Goal: Task Accomplishment & Management: Use online tool/utility

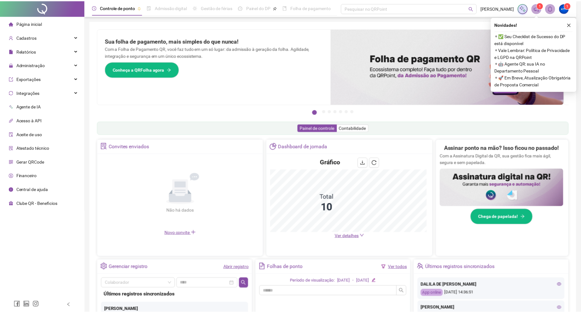
scroll to position [97, 0]
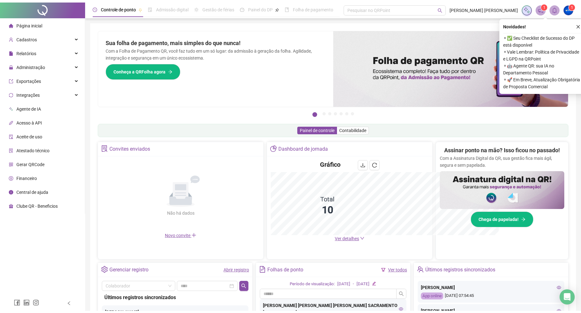
scroll to position [12, 0]
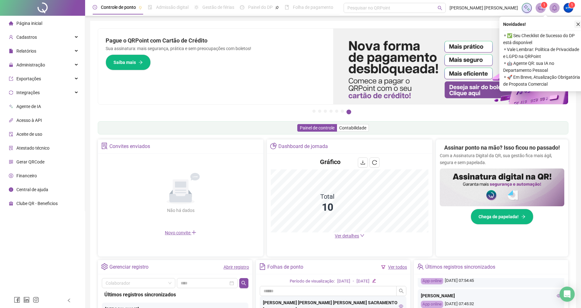
click at [578, 23] on icon "close" at bounding box center [578, 24] width 4 height 4
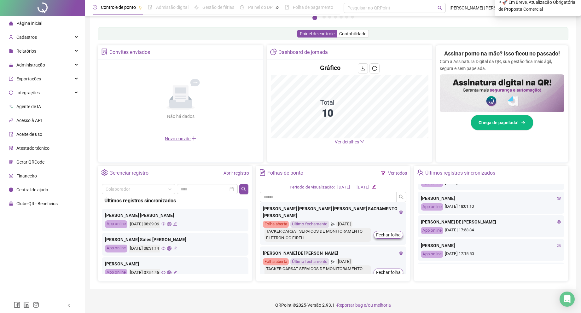
scroll to position [95, 0]
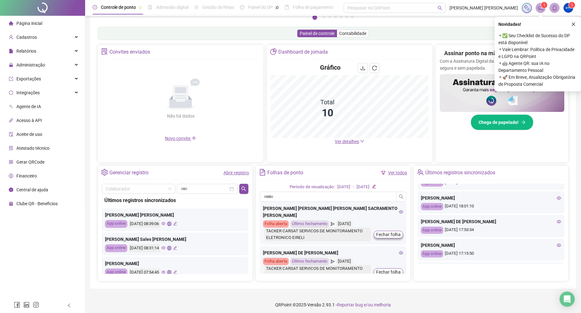
click at [357, 143] on span "Ver detalhes" at bounding box center [347, 141] width 24 height 5
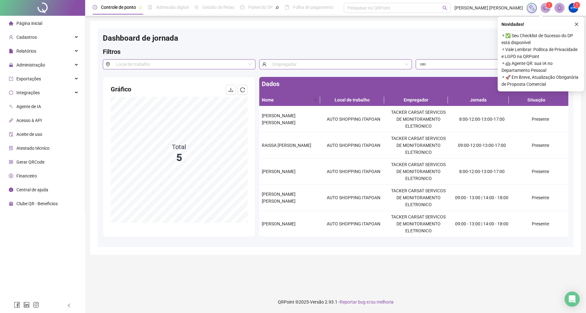
click at [27, 24] on span "Página inicial" at bounding box center [29, 23] width 26 height 5
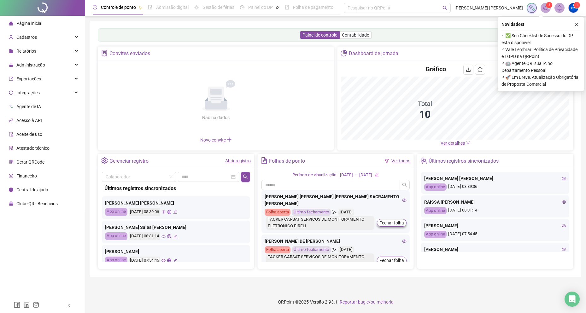
click at [459, 141] on span "Ver detalhes" at bounding box center [453, 143] width 24 height 5
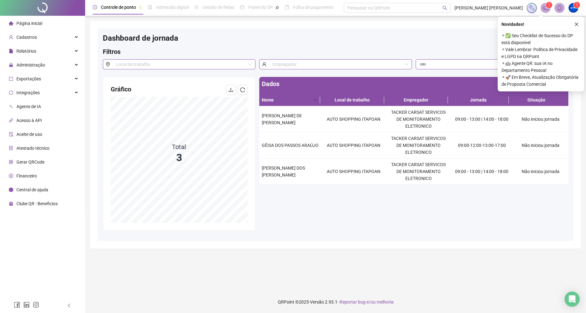
click at [29, 22] on span "Página inicial" at bounding box center [29, 23] width 26 height 5
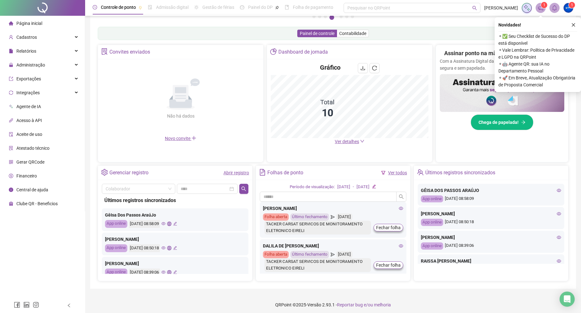
scroll to position [97, 0]
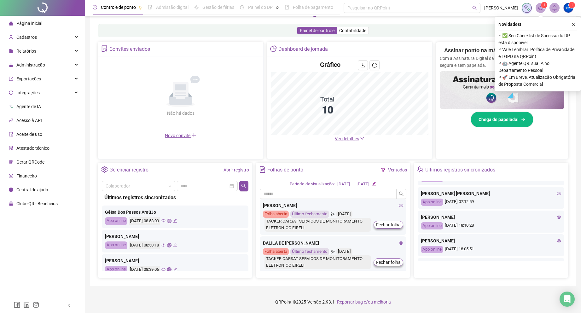
scroll to position [140, 0]
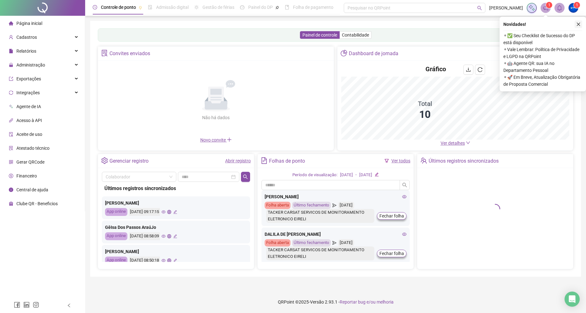
click at [580, 25] on icon "close" at bounding box center [578, 24] width 4 height 4
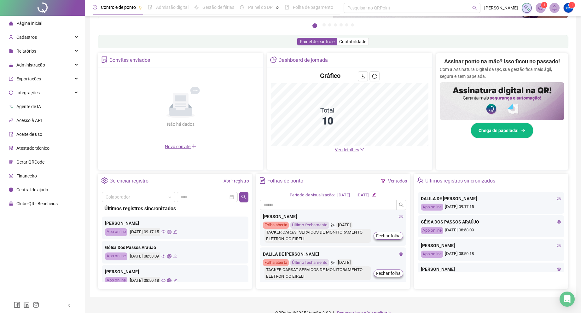
scroll to position [95, 0]
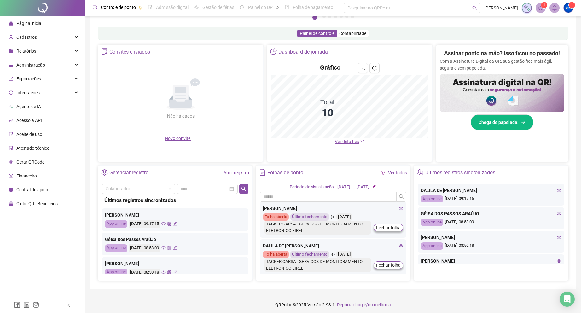
click at [557, 190] on icon "eye" at bounding box center [559, 190] width 4 height 3
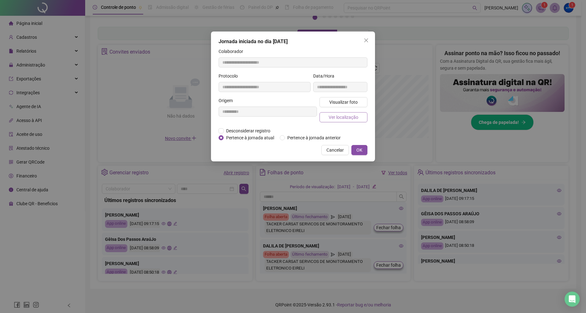
click at [345, 116] on span "Ver localização" at bounding box center [344, 117] width 30 height 7
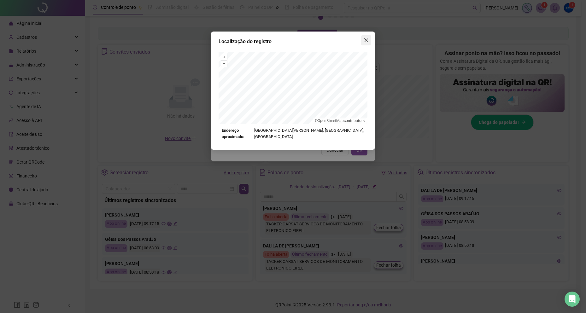
click at [366, 42] on icon "close" at bounding box center [366, 40] width 5 height 5
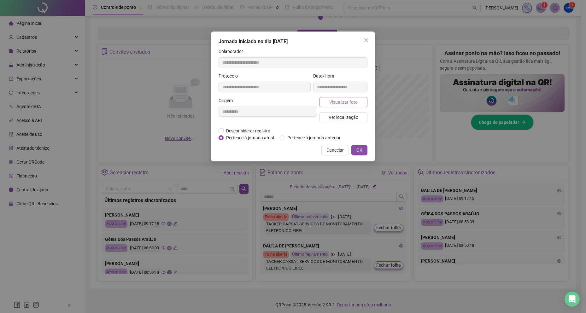
click at [349, 101] on span "Visualizar foto" at bounding box center [343, 102] width 28 height 7
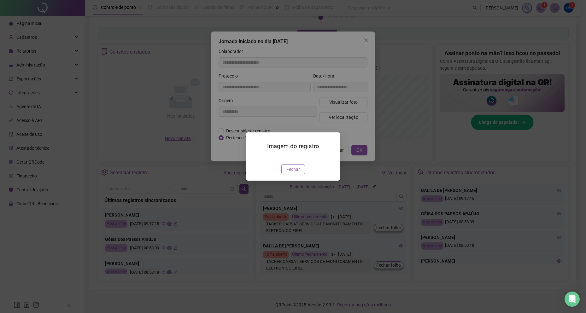
click at [289, 173] on span "Fechar" at bounding box center [293, 169] width 14 height 7
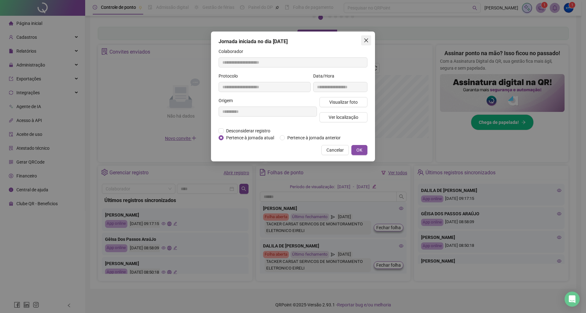
click at [365, 41] on icon "close" at bounding box center [366, 40] width 5 height 5
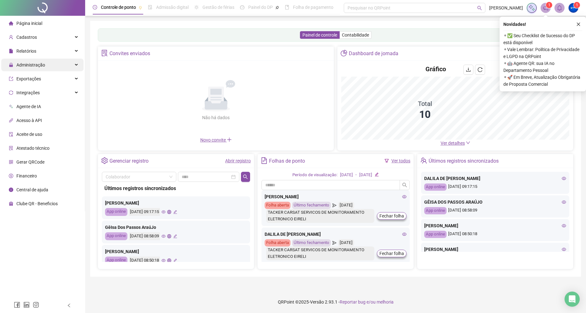
click at [32, 68] on span "Administração" at bounding box center [27, 65] width 36 height 13
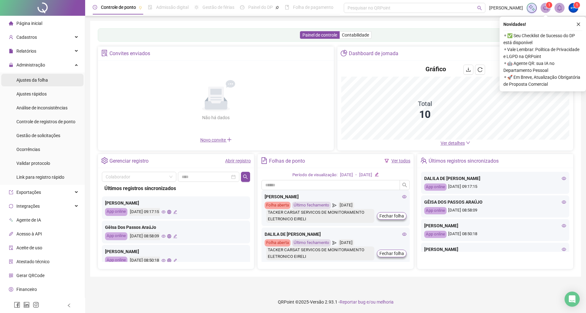
click at [45, 81] on span "Ajustes da folha" at bounding box center [32, 80] width 32 height 5
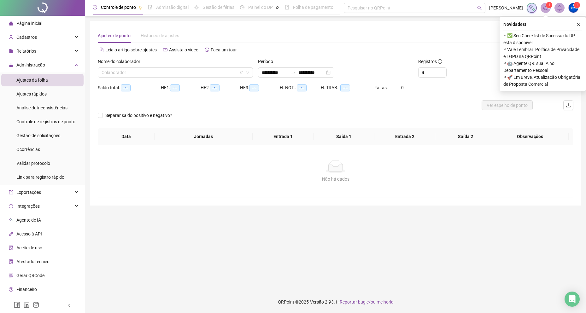
type input "**********"
click at [127, 76] on input "search" at bounding box center [173, 72] width 142 height 9
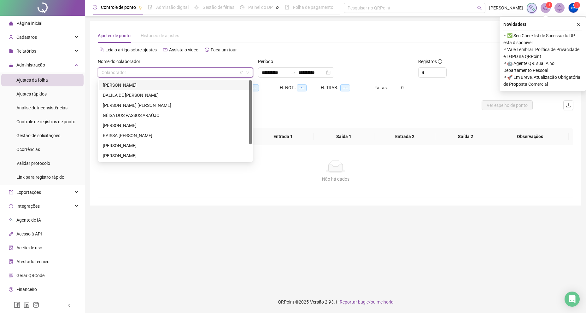
click at [123, 86] on div "[PERSON_NAME]" at bounding box center [175, 85] width 145 height 7
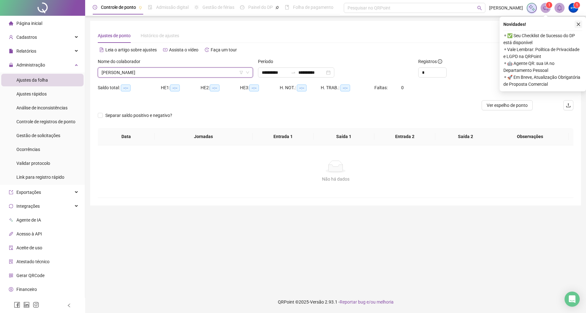
click at [579, 26] on button "button" at bounding box center [579, 24] width 8 height 8
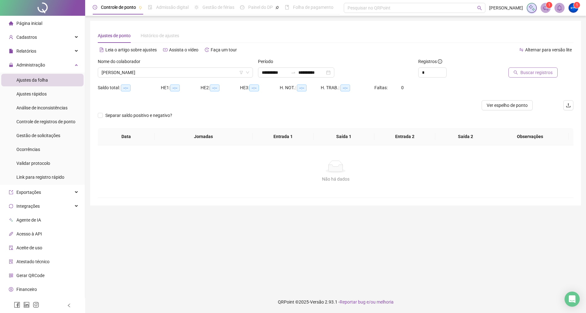
click at [542, 72] on span "Buscar registros" at bounding box center [536, 72] width 32 height 7
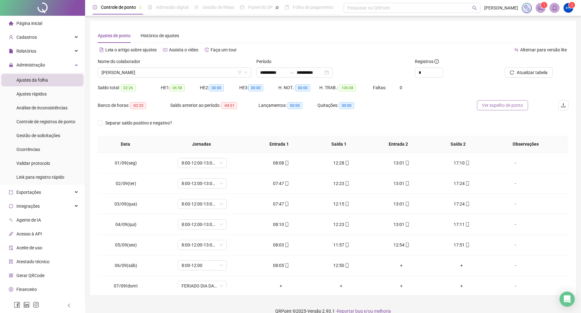
click at [488, 104] on span "Ver espelho de ponto" at bounding box center [502, 105] width 41 height 7
click at [150, 71] on span "[PERSON_NAME]" at bounding box center [175, 72] width 146 height 9
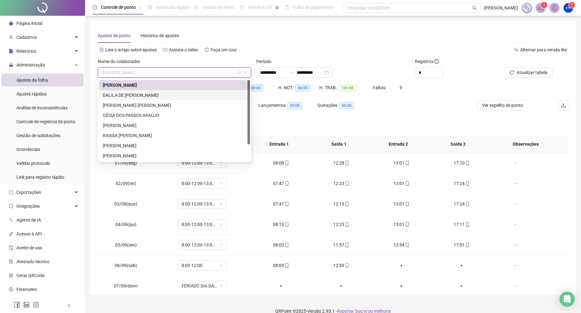
click at [146, 92] on div "DALILA DE [PERSON_NAME]" at bounding box center [174, 95] width 143 height 7
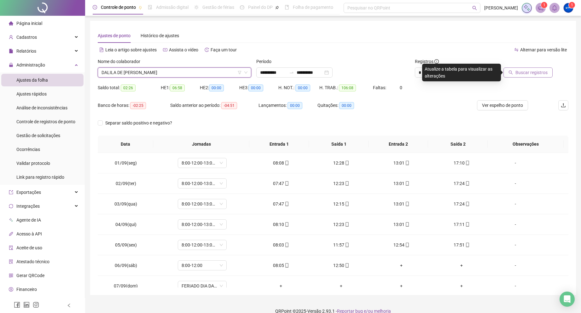
click at [511, 74] on button "Buscar registros" at bounding box center [528, 72] width 49 height 10
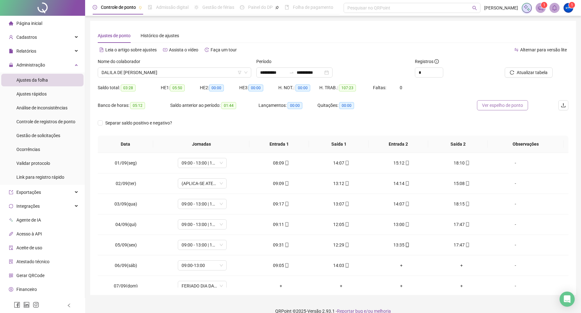
click at [508, 106] on span "Ver espelho de ponto" at bounding box center [502, 105] width 41 height 7
click at [37, 24] on span "Página inicial" at bounding box center [29, 23] width 26 height 5
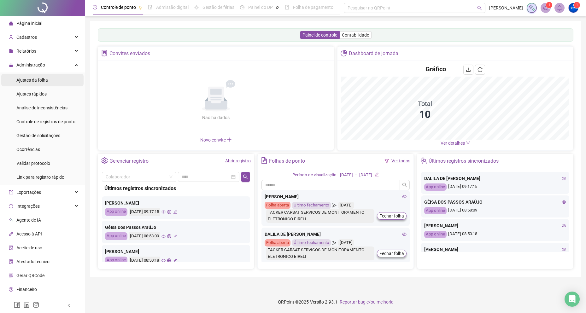
click at [36, 76] on div "Ajustes da folha" at bounding box center [32, 80] width 32 height 13
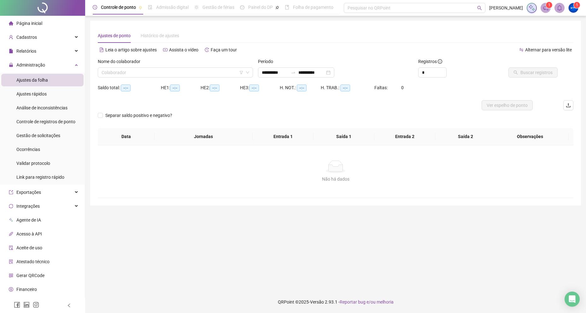
type input "**********"
click at [124, 68] on input "search" at bounding box center [173, 72] width 142 height 9
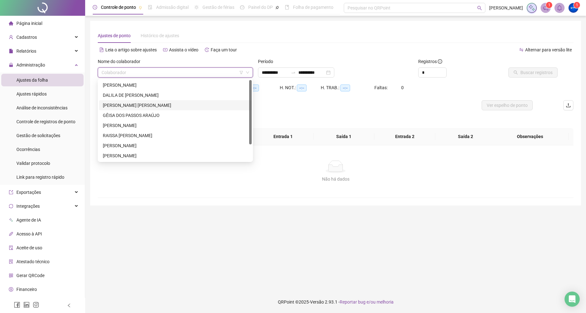
click at [125, 105] on div "[PERSON_NAME] [PERSON_NAME]" at bounding box center [175, 105] width 145 height 7
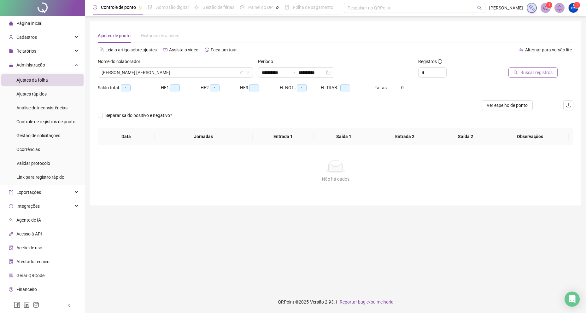
click at [535, 74] on span "Buscar registros" at bounding box center [536, 72] width 32 height 7
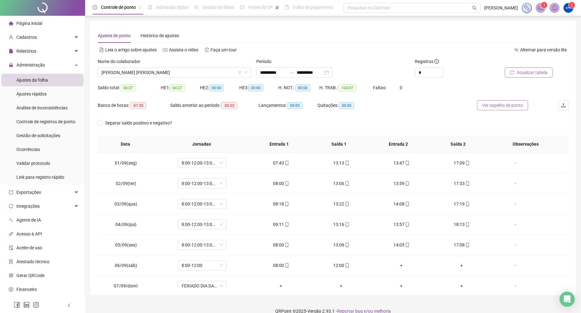
click at [490, 104] on span "Ver espelho de ponto" at bounding box center [502, 105] width 41 height 7
click at [505, 104] on span "Ver espelho de ponto" at bounding box center [502, 105] width 41 height 7
click at [24, 27] on div "Página inicial" at bounding box center [25, 23] width 33 height 13
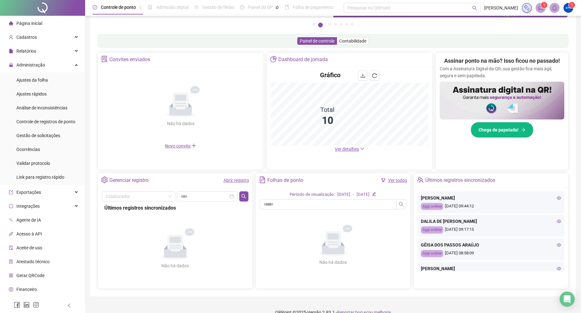
scroll to position [56, 0]
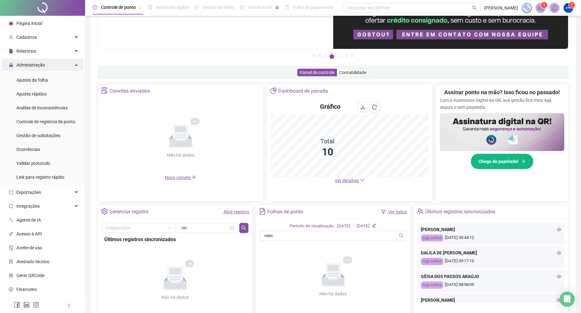
click at [38, 61] on span "Administração" at bounding box center [27, 65] width 36 height 13
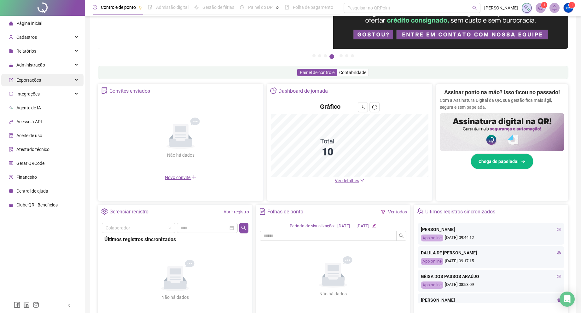
click at [39, 78] on span "Exportações" at bounding box center [28, 80] width 25 height 5
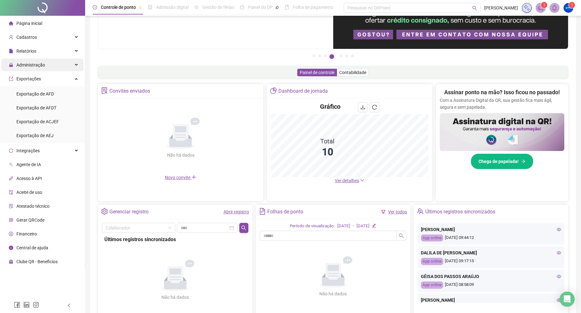
click at [38, 66] on span "Administração" at bounding box center [30, 64] width 29 height 5
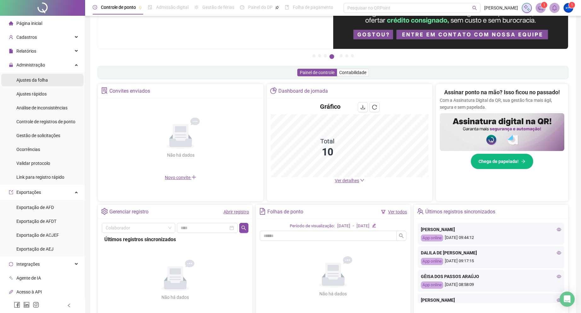
click at [39, 79] on span "Ajustes da folha" at bounding box center [32, 80] width 32 height 5
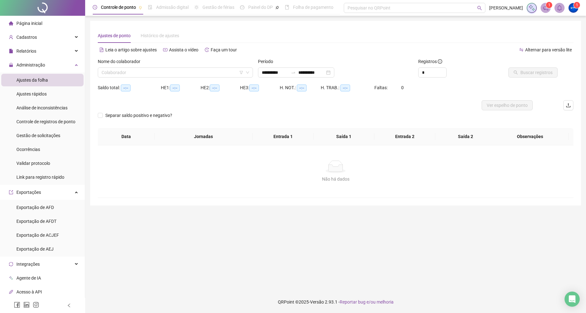
type input "**********"
click at [134, 70] on input "search" at bounding box center [173, 72] width 142 height 9
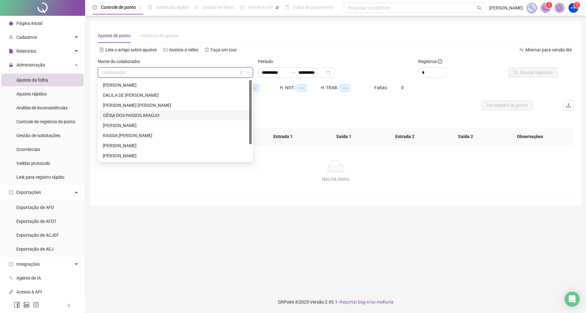
click at [119, 117] on div "GÊISA DOS PASSOS ARAÚJO" at bounding box center [175, 115] width 145 height 7
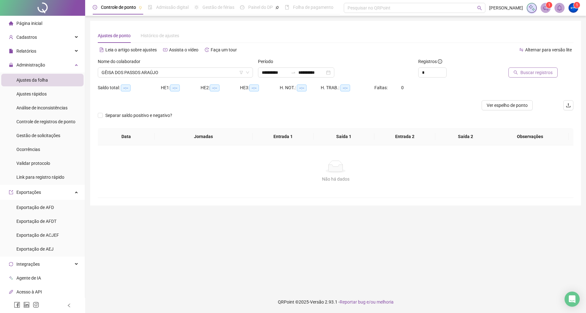
click at [531, 74] on span "Buscar registros" at bounding box center [536, 72] width 32 height 7
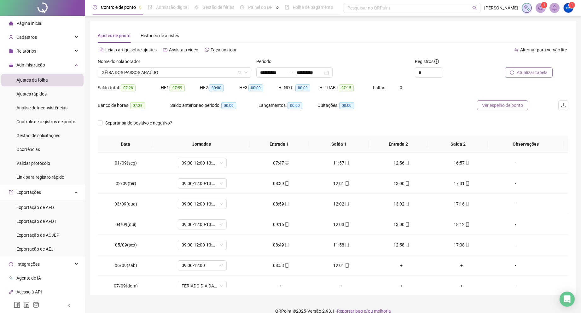
click at [509, 102] on span "Ver espelho de ponto" at bounding box center [502, 105] width 41 height 7
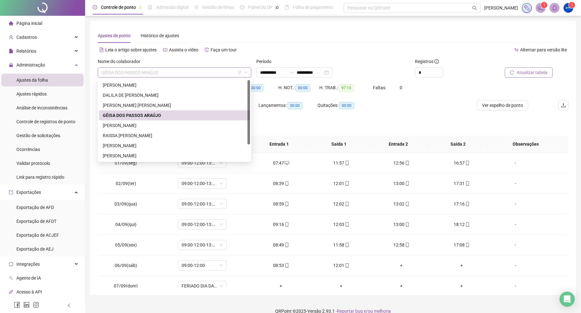
click at [147, 74] on span "GÊISA DOS PASSOS ARAÚJO" at bounding box center [175, 72] width 146 height 9
click at [136, 126] on div "[PERSON_NAME]" at bounding box center [174, 125] width 143 height 7
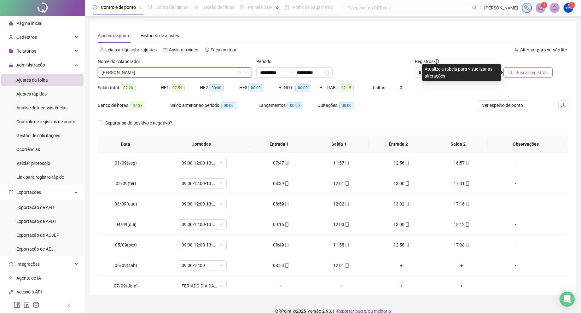
click at [523, 73] on span "Buscar registros" at bounding box center [532, 72] width 32 height 7
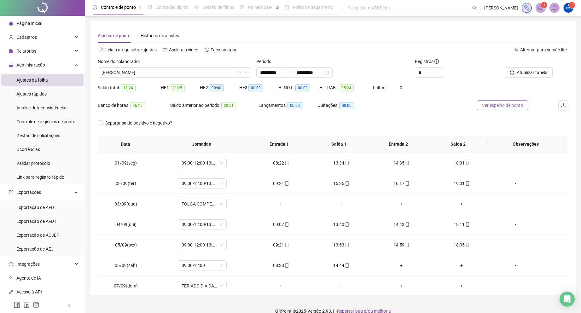
click at [477, 106] on button "Ver espelho de ponto" at bounding box center [502, 105] width 51 height 10
click at [143, 71] on span "[PERSON_NAME]" at bounding box center [175, 72] width 146 height 9
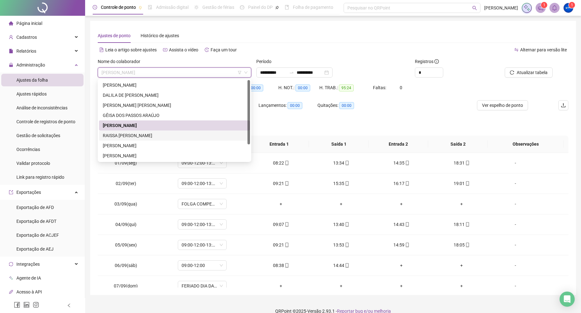
click at [130, 133] on div "RAISSA [PERSON_NAME]" at bounding box center [174, 135] width 143 height 7
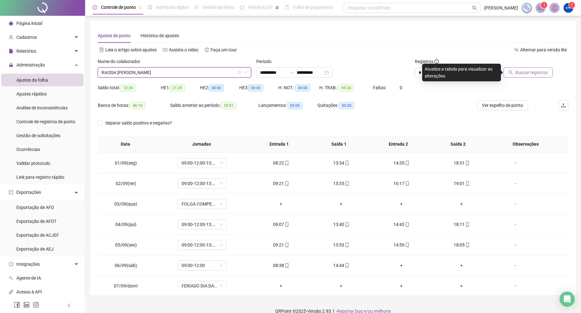
click at [535, 70] on span "Buscar registros" at bounding box center [532, 72] width 32 height 7
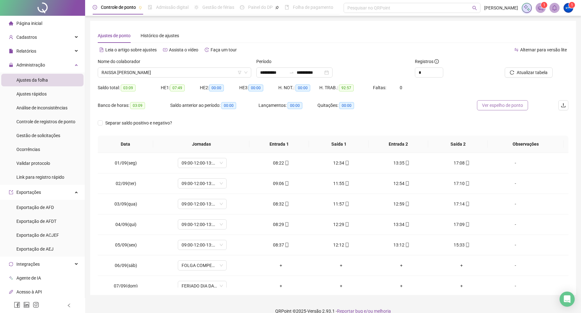
click at [485, 106] on span "Ver espelho de ponto" at bounding box center [502, 105] width 41 height 7
click at [118, 72] on span "RAISSA [PERSON_NAME]" at bounding box center [175, 72] width 146 height 9
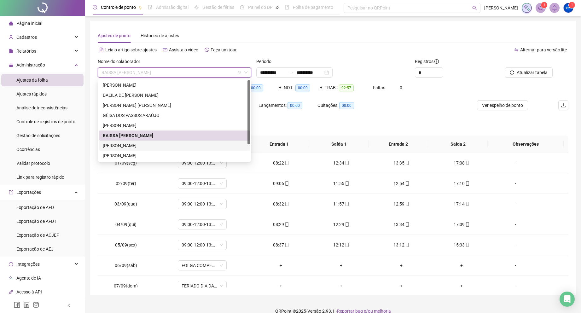
click at [130, 149] on div "[PERSON_NAME]" at bounding box center [174, 146] width 151 height 10
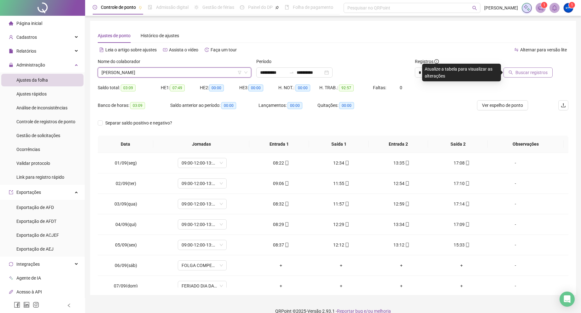
click at [540, 70] on span "Buscar registros" at bounding box center [532, 72] width 32 height 7
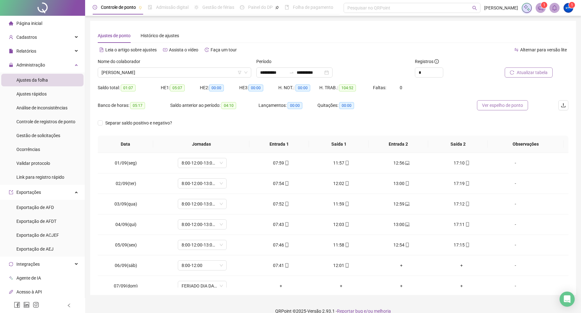
click at [508, 108] on span "Ver espelho de ponto" at bounding box center [502, 105] width 41 height 7
click at [151, 72] on span "[PERSON_NAME]" at bounding box center [175, 72] width 146 height 9
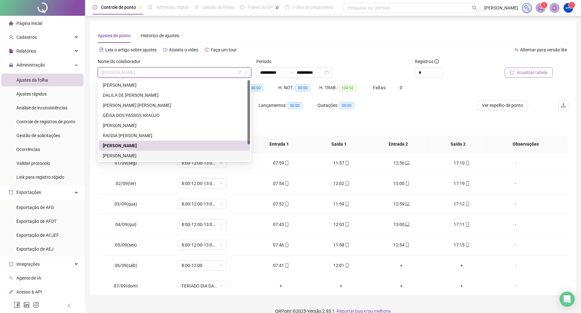
click at [114, 152] on div "[PERSON_NAME]" at bounding box center [174, 155] width 143 height 7
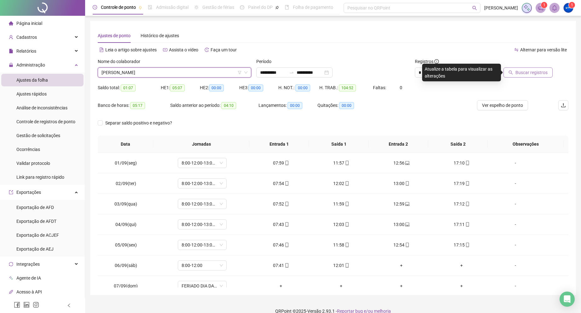
click at [521, 67] on div at bounding box center [523, 62] width 59 height 9
click at [517, 70] on span "Buscar registros" at bounding box center [532, 72] width 32 height 7
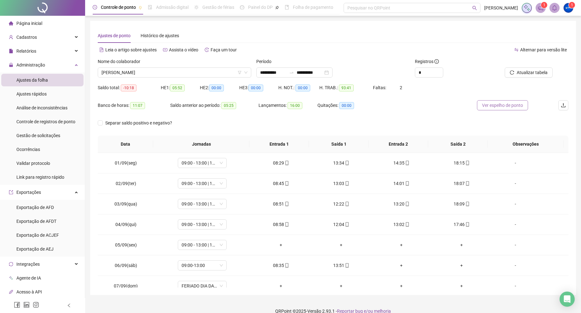
click at [493, 104] on span "Ver espelho de ponto" at bounding box center [502, 105] width 41 height 7
click at [111, 68] on span "[PERSON_NAME]" at bounding box center [175, 72] width 146 height 9
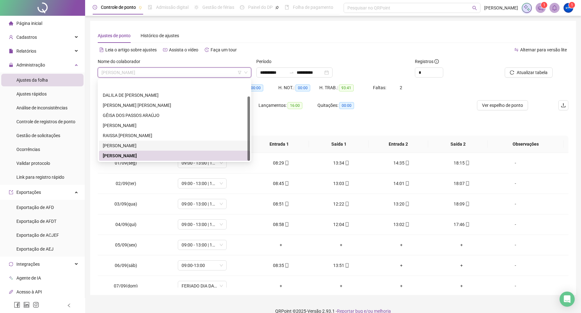
scroll to position [20, 0]
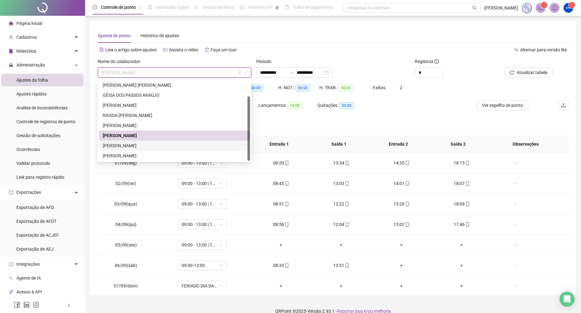
click at [124, 149] on div "[PERSON_NAME]" at bounding box center [174, 146] width 151 height 10
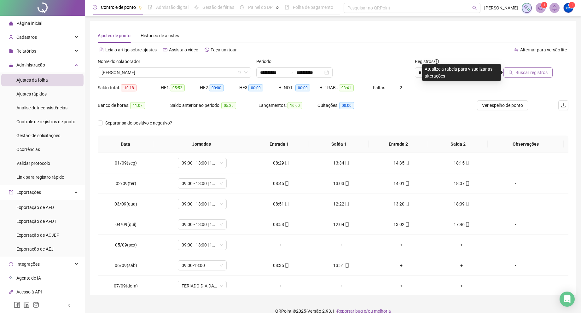
click at [534, 73] on span "Buscar registros" at bounding box center [532, 72] width 32 height 7
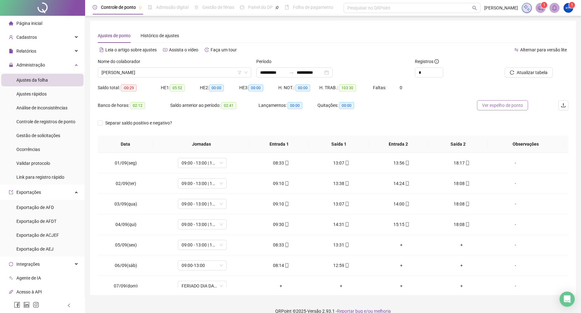
click at [494, 108] on span "Ver espelho de ponto" at bounding box center [502, 105] width 41 height 7
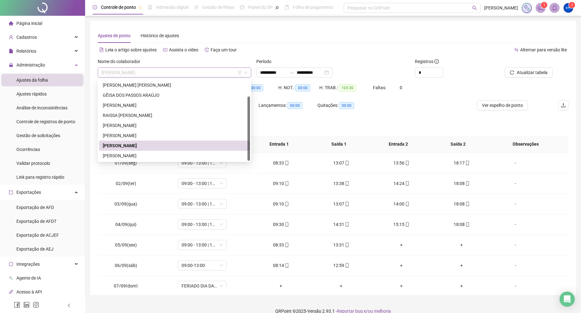
click at [127, 77] on div "[PERSON_NAME]" at bounding box center [175, 72] width 154 height 10
click at [132, 153] on div "[PERSON_NAME]" at bounding box center [174, 155] width 143 height 7
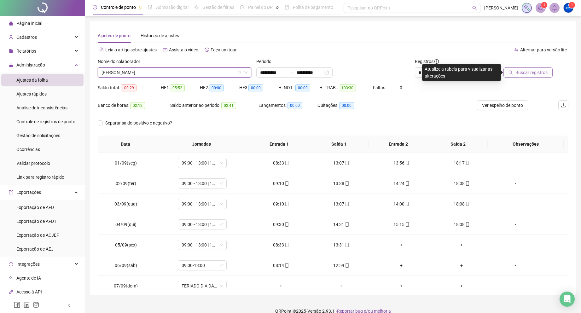
click at [527, 70] on span "Buscar registros" at bounding box center [532, 72] width 32 height 7
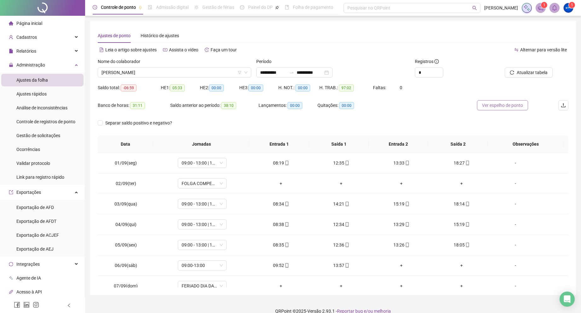
click at [500, 105] on span "Ver espelho de ponto" at bounding box center [502, 105] width 41 height 7
